Goal: Navigation & Orientation: Find specific page/section

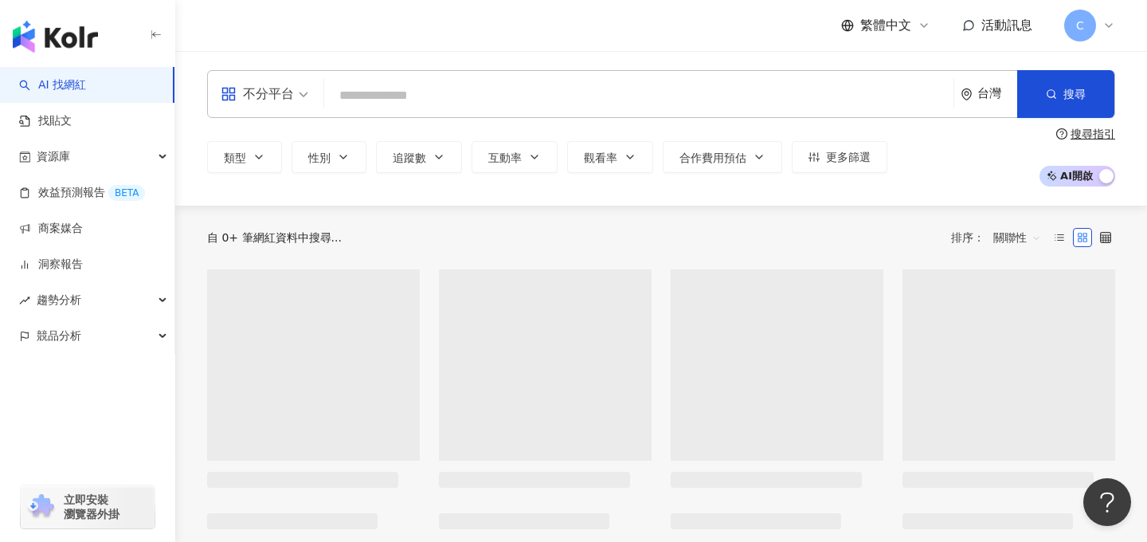
click at [1096, 22] on div "C" at bounding box center [1090, 26] width 51 height 32
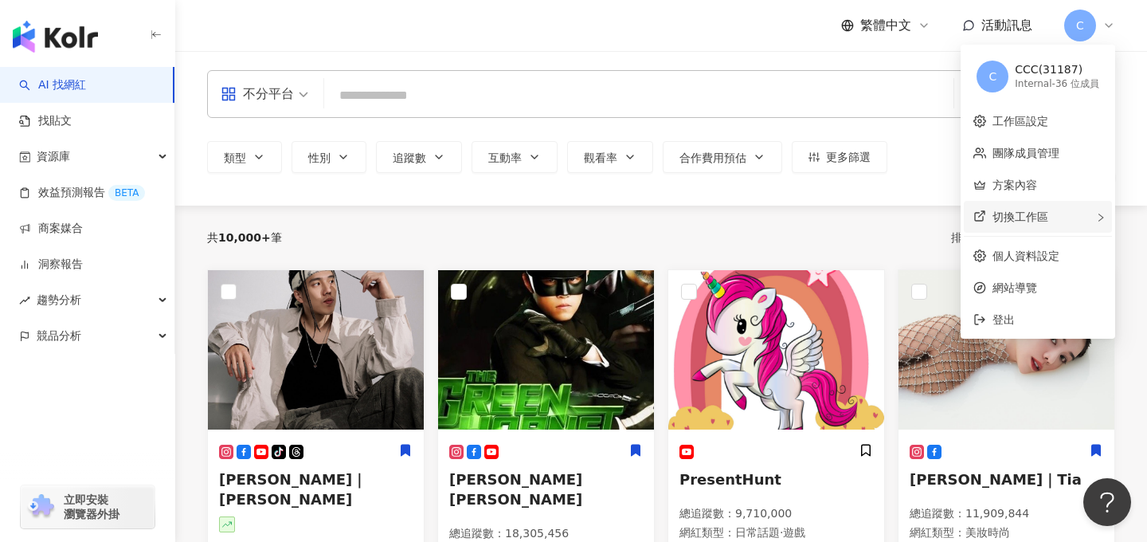
click at [1016, 210] on div "切換工作區" at bounding box center [1038, 217] width 148 height 32
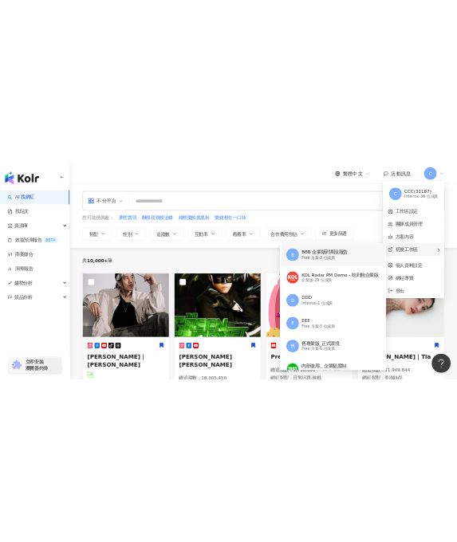
scroll to position [262, 0]
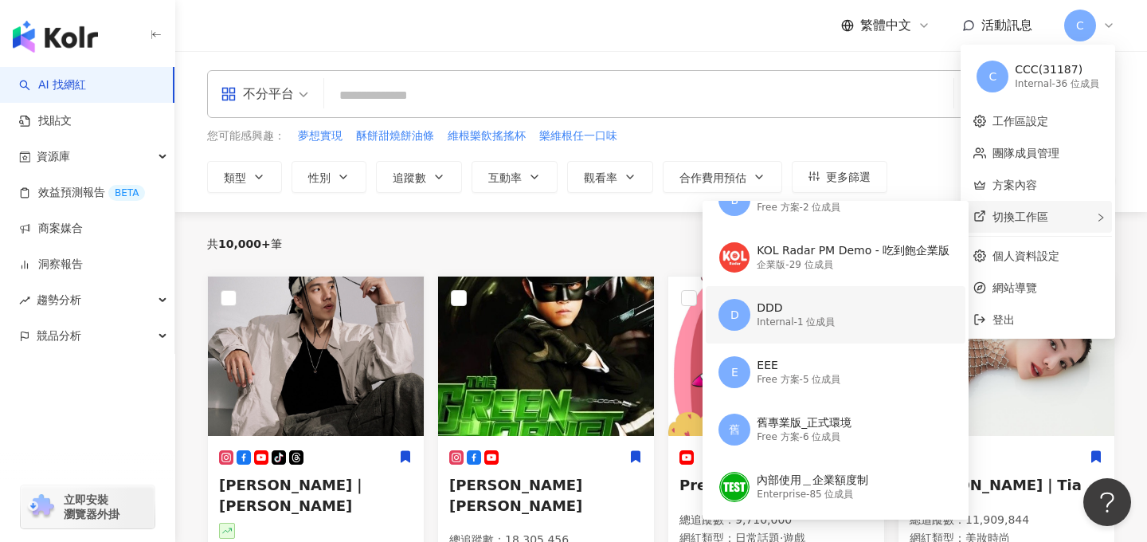
click at [812, 306] on div "DDD" at bounding box center [796, 308] width 78 height 16
